Goal: Task Accomplishment & Management: Manage account settings

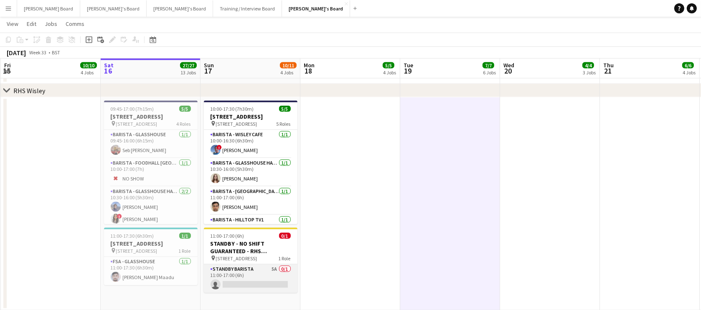
click at [256, 268] on app-card-role "STANDBY BARISTA 5A 0/1 11:00-17:00 (6h) single-neutral-actions" at bounding box center [251, 278] width 94 height 28
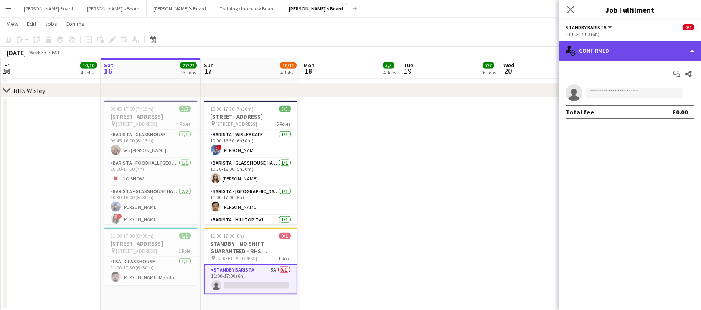
click at [612, 58] on div "single-neutral-actions-check-2 Confirmed" at bounding box center [630, 51] width 142 height 20
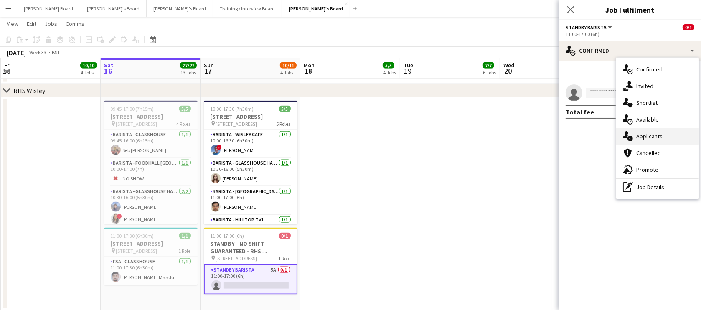
click at [649, 139] on div "single-neutral-actions-information Applicants" at bounding box center [657, 136] width 83 height 17
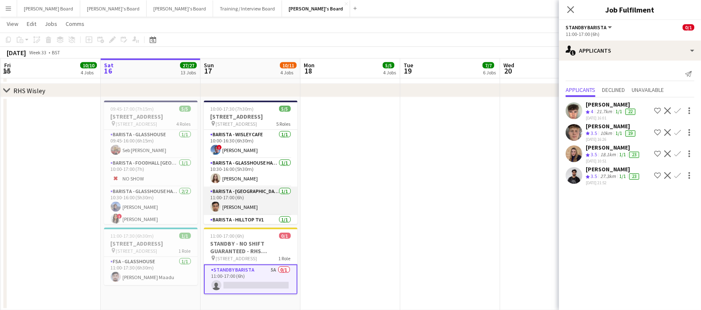
click at [251, 215] on app-card-role "Barista - [GEOGRAPHIC_DATA] [DATE] 11:00-17:00 (6h) [PERSON_NAME]" at bounding box center [251, 201] width 94 height 28
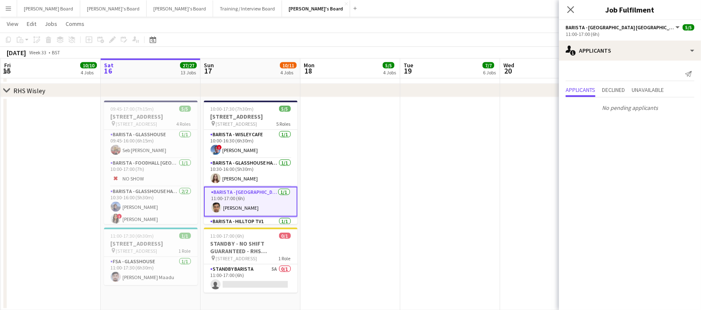
click at [225, 224] on app-date-cell "10:00-17:30 (7h30m) [STREET_ADDRESS] pin Woking, GU23 6QB 5 Roles Barista - Wis…" at bounding box center [250, 203] width 100 height 213
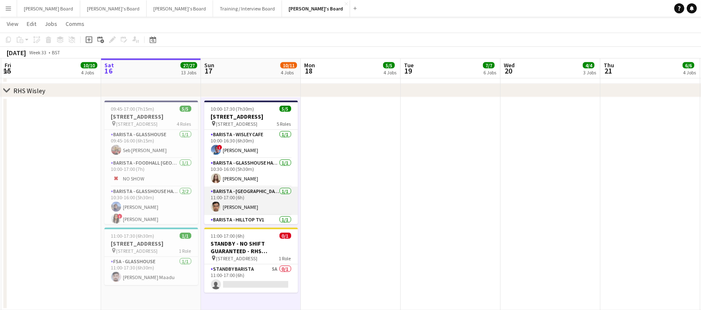
click at [228, 215] on app-card-role "Barista - [GEOGRAPHIC_DATA] [DATE] 11:00-17:00 (6h) [PERSON_NAME]" at bounding box center [251, 201] width 94 height 28
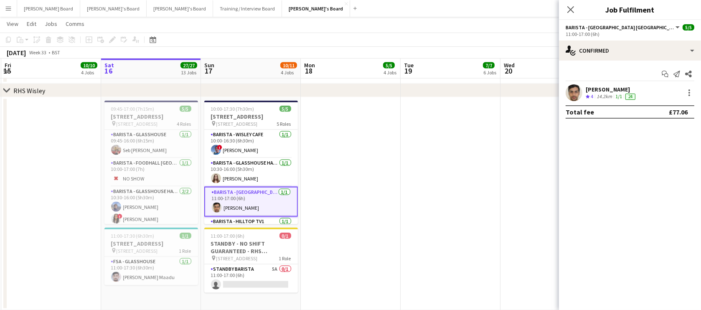
drag, startPoint x: 633, startPoint y: 90, endPoint x: 585, endPoint y: 91, distance: 48.0
click at [585, 91] on div "[PERSON_NAME]" at bounding box center [610, 90] width 51 height 8
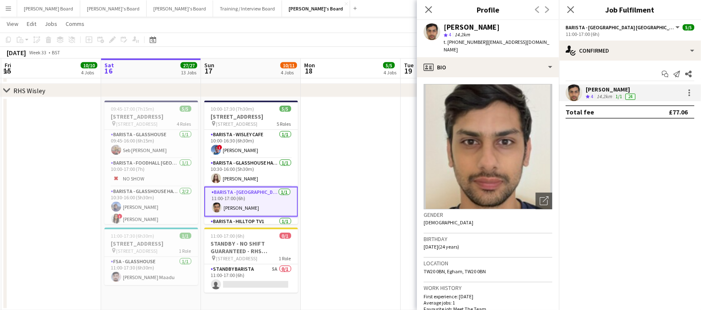
copy div "[PERSON_NAME]"
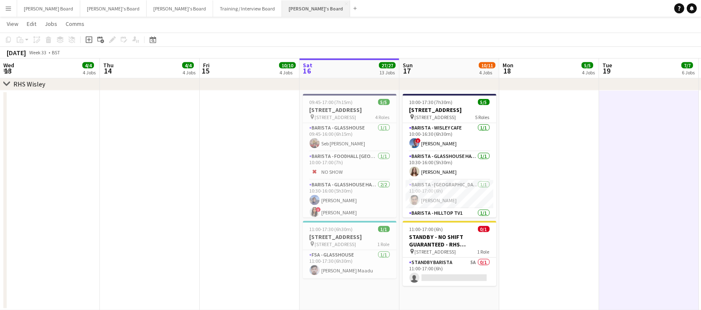
scroll to position [0, 200]
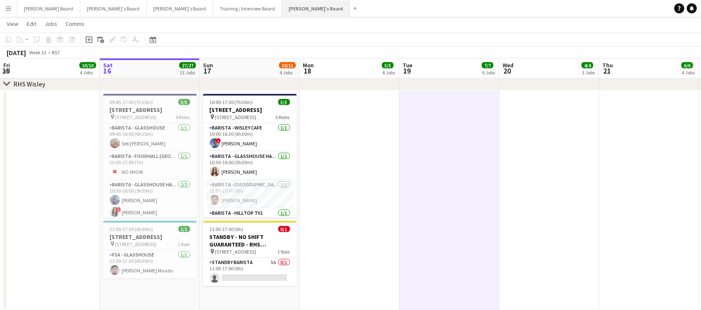
click at [282, 5] on button "Jakub's Board Close" at bounding box center [316, 8] width 68 height 16
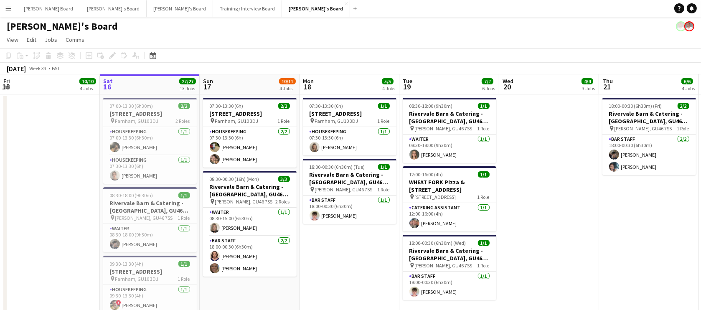
click at [561, 220] on app-date-cell at bounding box center [549, 258] width 100 height 328
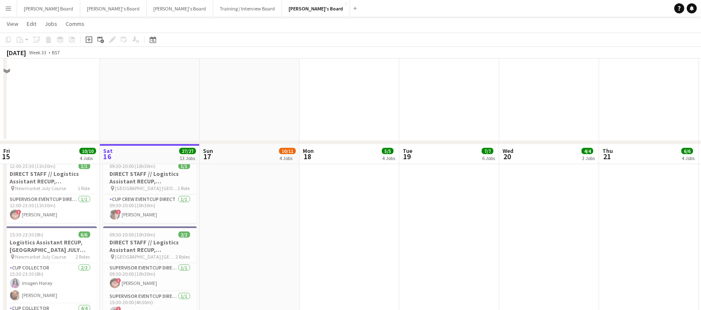
scroll to position [455, 0]
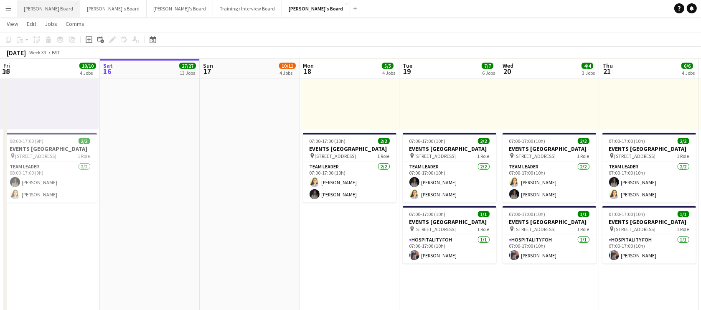
click at [32, 4] on button "Dean's Board Close" at bounding box center [48, 8] width 63 height 16
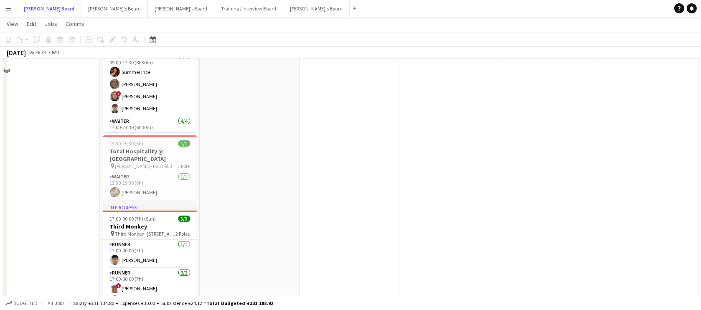
scroll to position [202, 0]
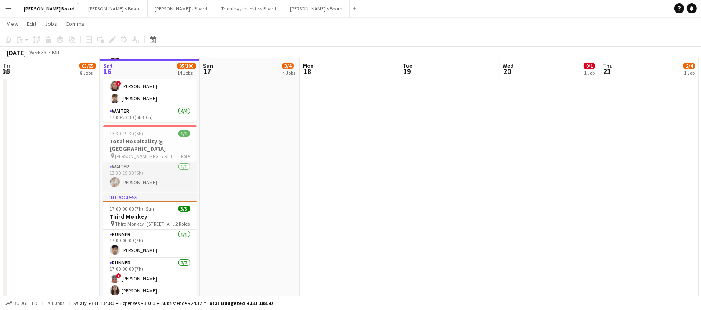
click at [151, 169] on app-card-role "Waiter 1/1 13:30-19:30 (6h) Max Lambert" at bounding box center [150, 176] width 94 height 28
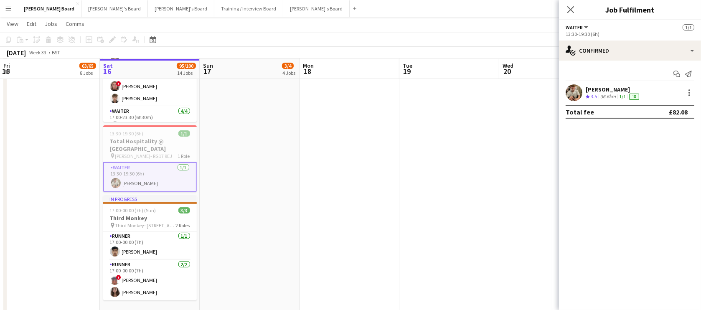
click at [581, 85] on div at bounding box center [573, 92] width 17 height 17
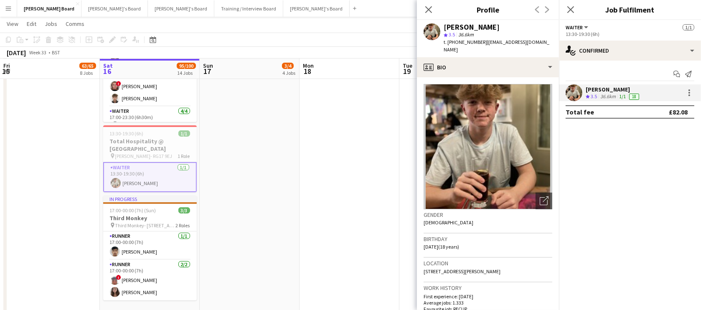
click at [341, 142] on app-date-cell at bounding box center [349, 104] width 100 height 426
